Goal: Task Accomplishment & Management: Complete application form

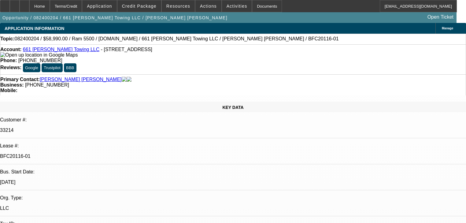
select select "0.15"
select select "2"
select select "0.1"
select select "4"
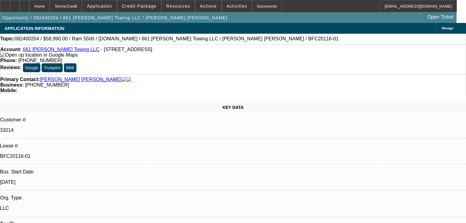
select select "0"
select select "2"
select select "0.1"
select select "4"
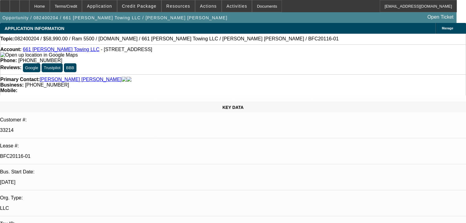
select select "0.15"
select select "2"
select select "0.1"
select select "4"
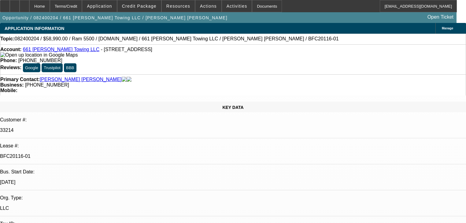
select select "0.15"
select select "2"
select select "0.1"
select select "4"
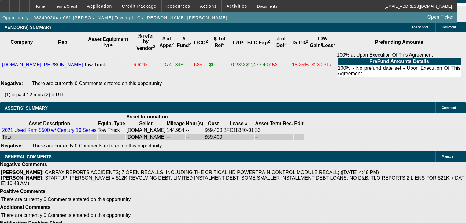
scroll to position [1297, 0]
